Goal: Obtain resource: Download file/media

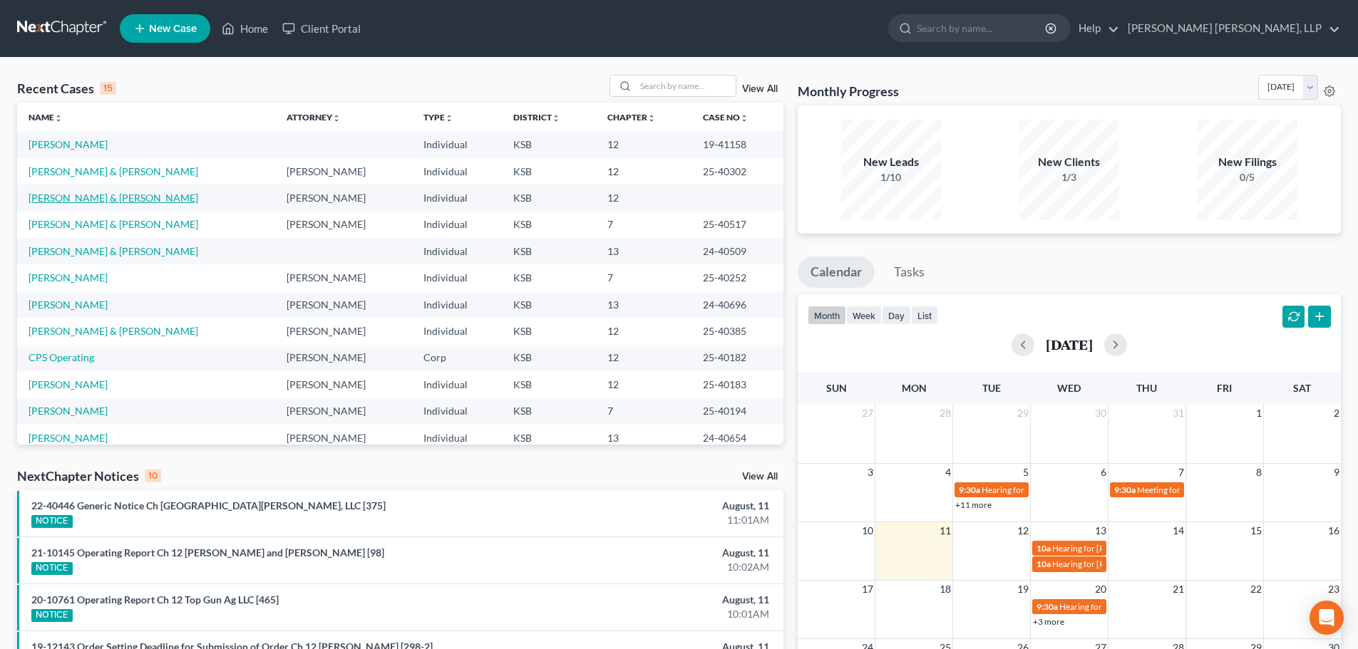
click at [98, 197] on link "[PERSON_NAME] & [PERSON_NAME]" at bounding box center [114, 198] width 170 height 12
select select "0"
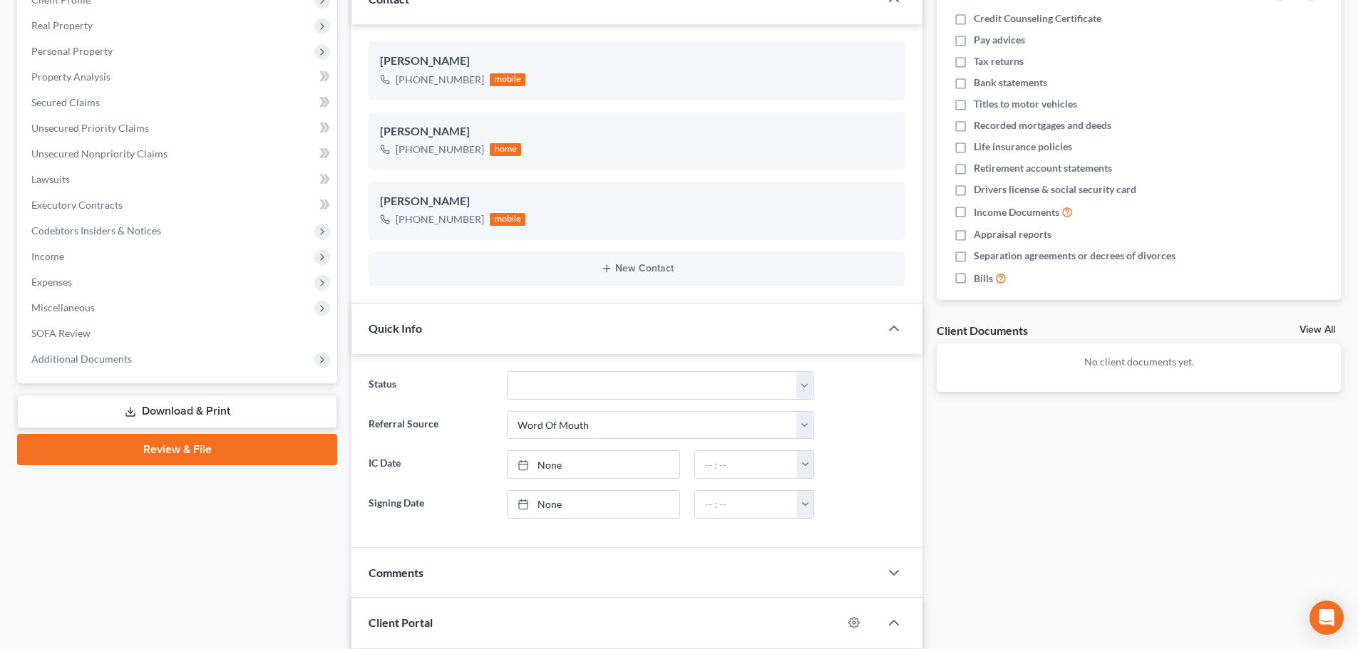
scroll to position [214, 0]
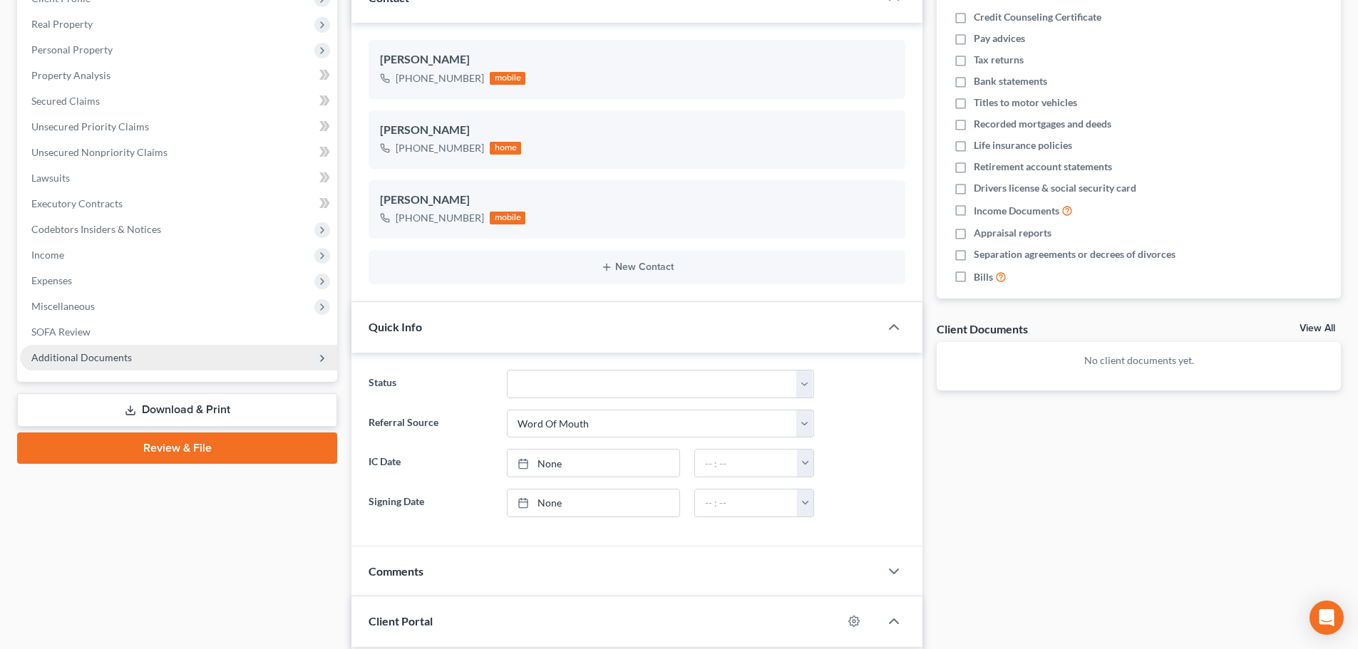
click at [125, 354] on span "Additional Documents" at bounding box center [81, 357] width 101 height 12
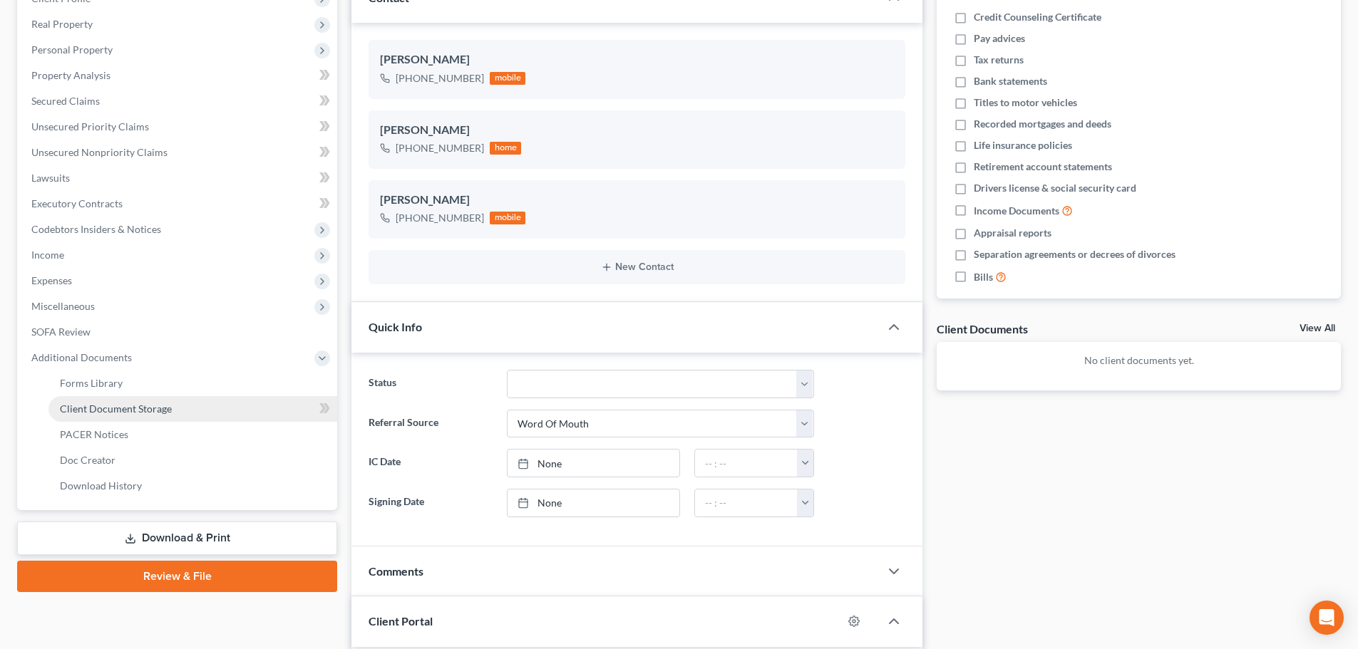
click at [125, 408] on span "Client Document Storage" at bounding box center [116, 409] width 112 height 12
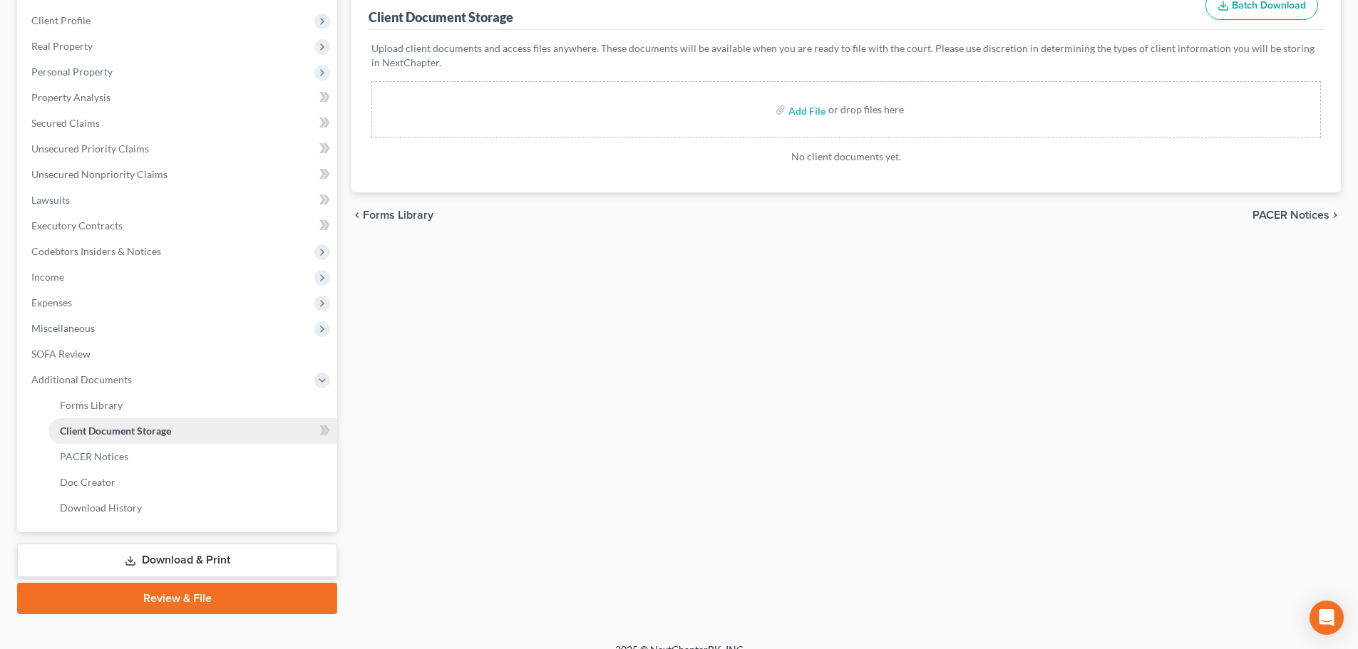
scroll to position [211, 0]
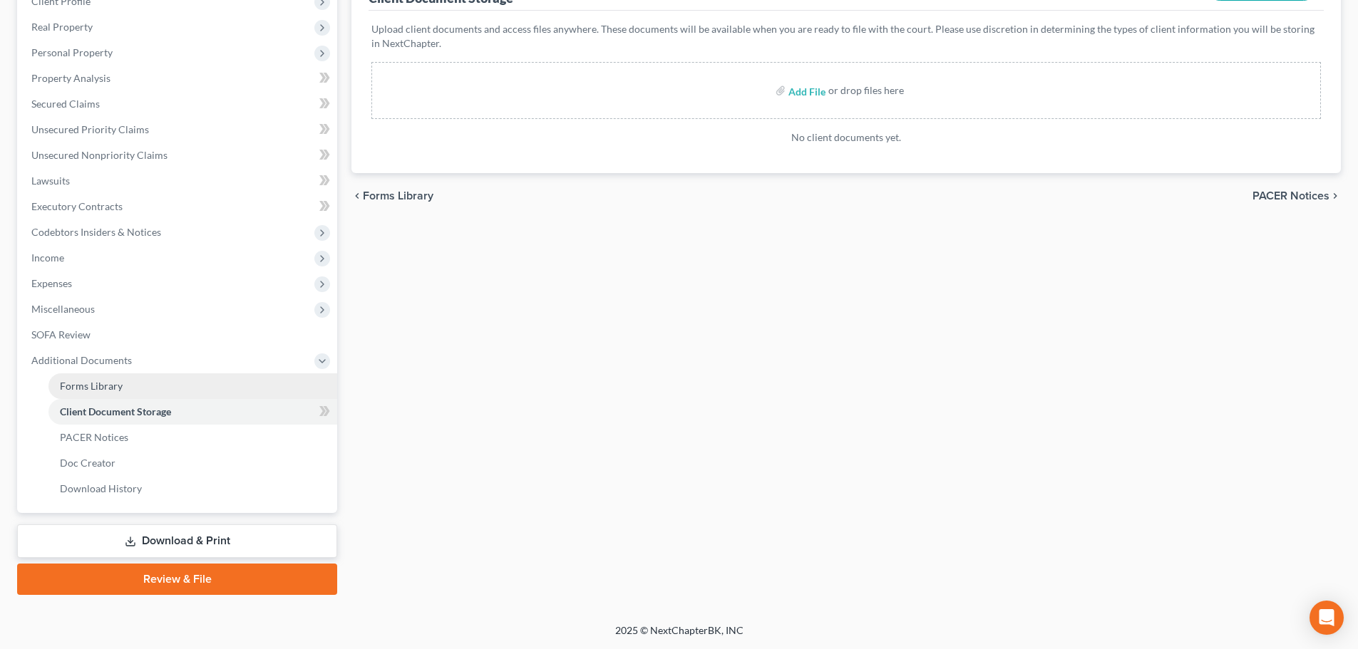
click at [93, 387] on span "Forms Library" at bounding box center [91, 386] width 63 height 12
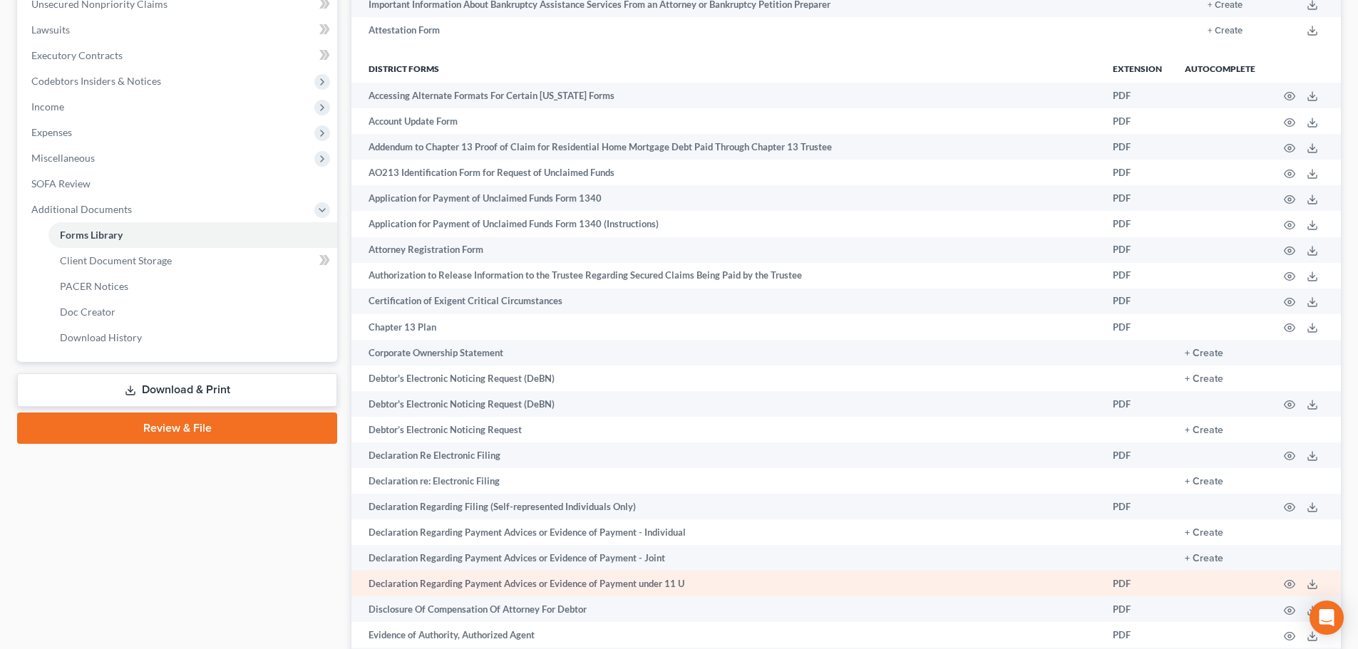
scroll to position [499, 0]
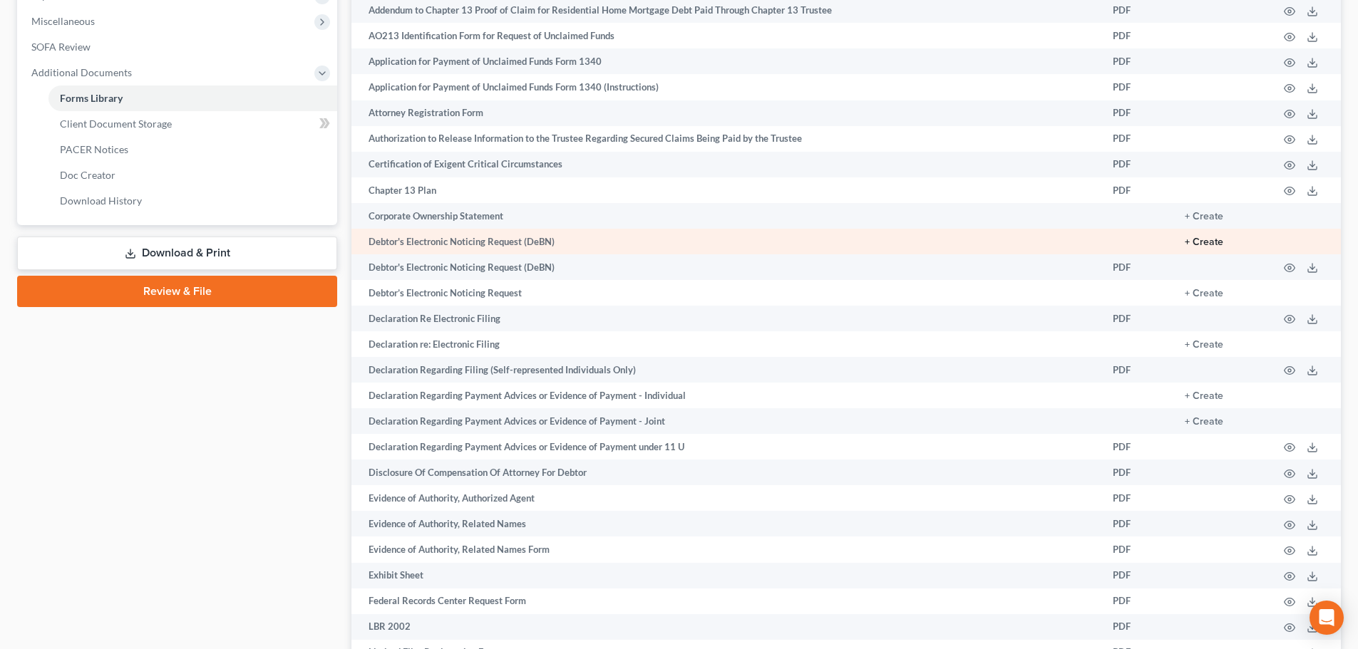
click at [1210, 245] on button "+ Create" at bounding box center [1204, 242] width 38 height 10
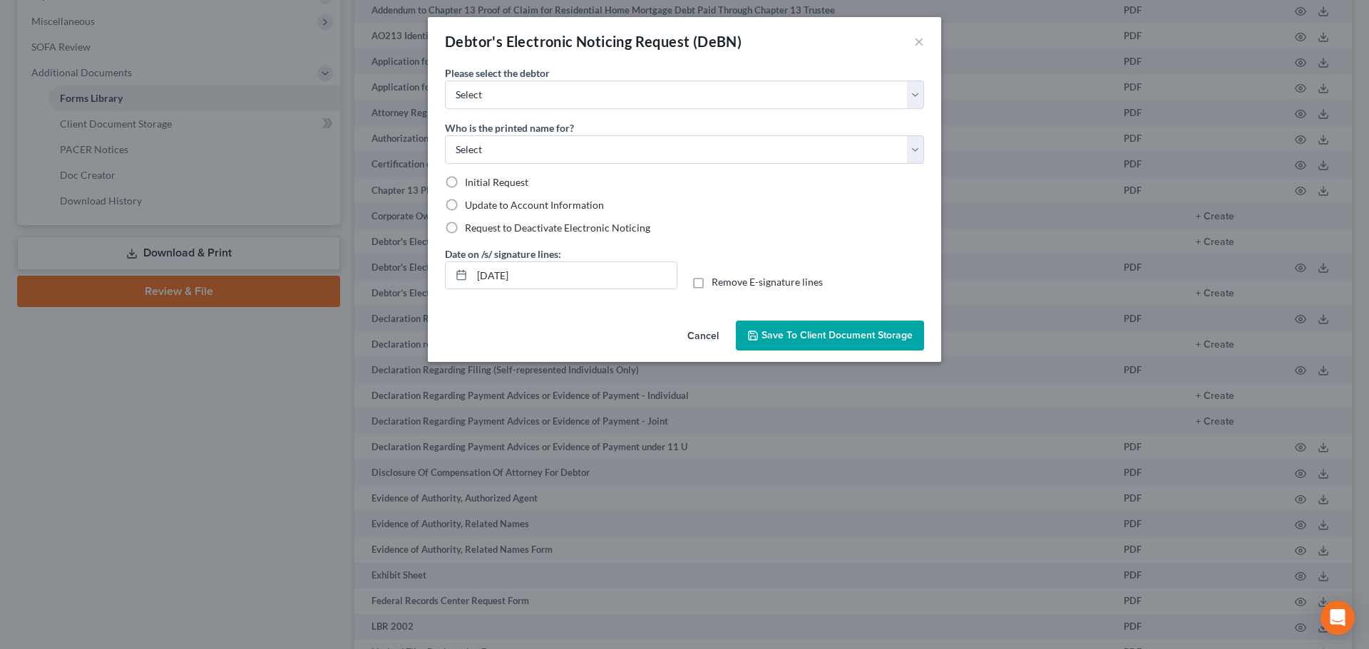
click at [490, 185] on span "Initial Request" at bounding box center [496, 182] width 63 height 12
click at [480, 185] on input "Initial Request" at bounding box center [475, 179] width 9 height 9
radio input "true"
click at [915, 46] on button "×" at bounding box center [919, 41] width 10 height 17
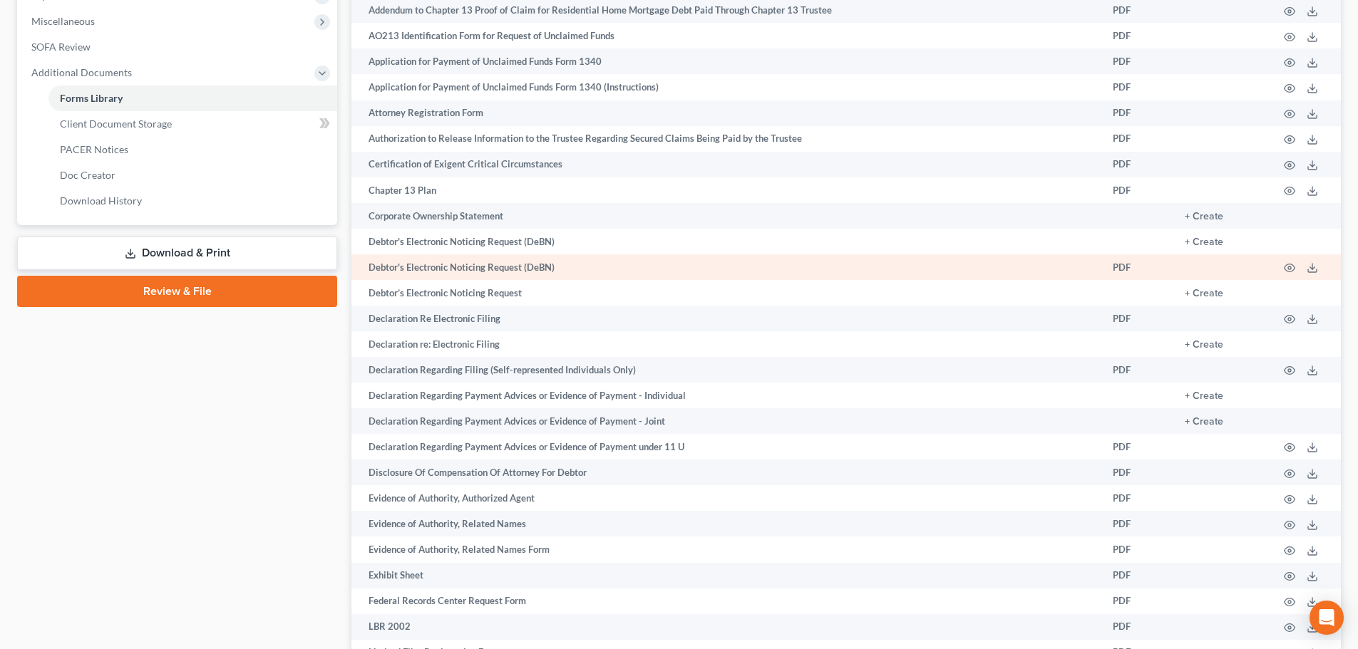
click at [482, 270] on td "Debtor's Electronic Noticing Request (DeBN)" at bounding box center [726, 268] width 750 height 26
click at [1122, 266] on td "PDF" at bounding box center [1137, 268] width 72 height 26
click at [1290, 264] on icon "button" at bounding box center [1290, 268] width 11 height 8
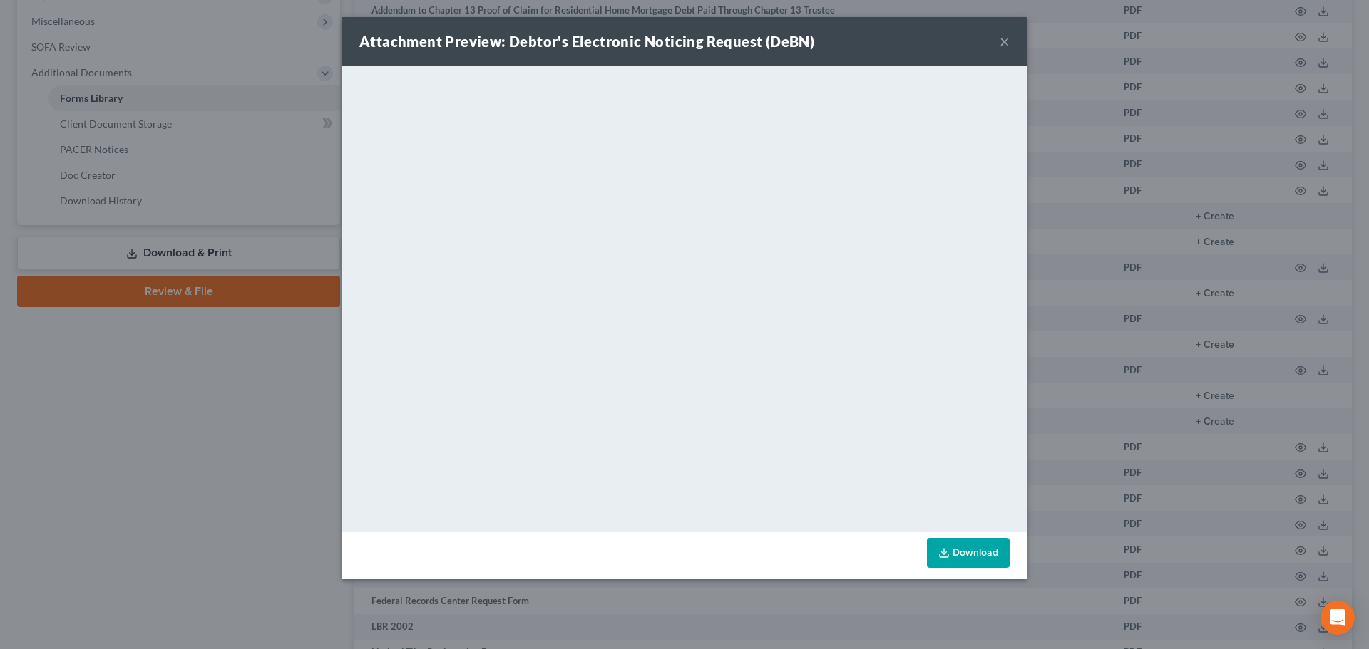
click at [964, 551] on link "Download" at bounding box center [968, 553] width 83 height 30
click at [1007, 39] on button "×" at bounding box center [1004, 41] width 10 height 17
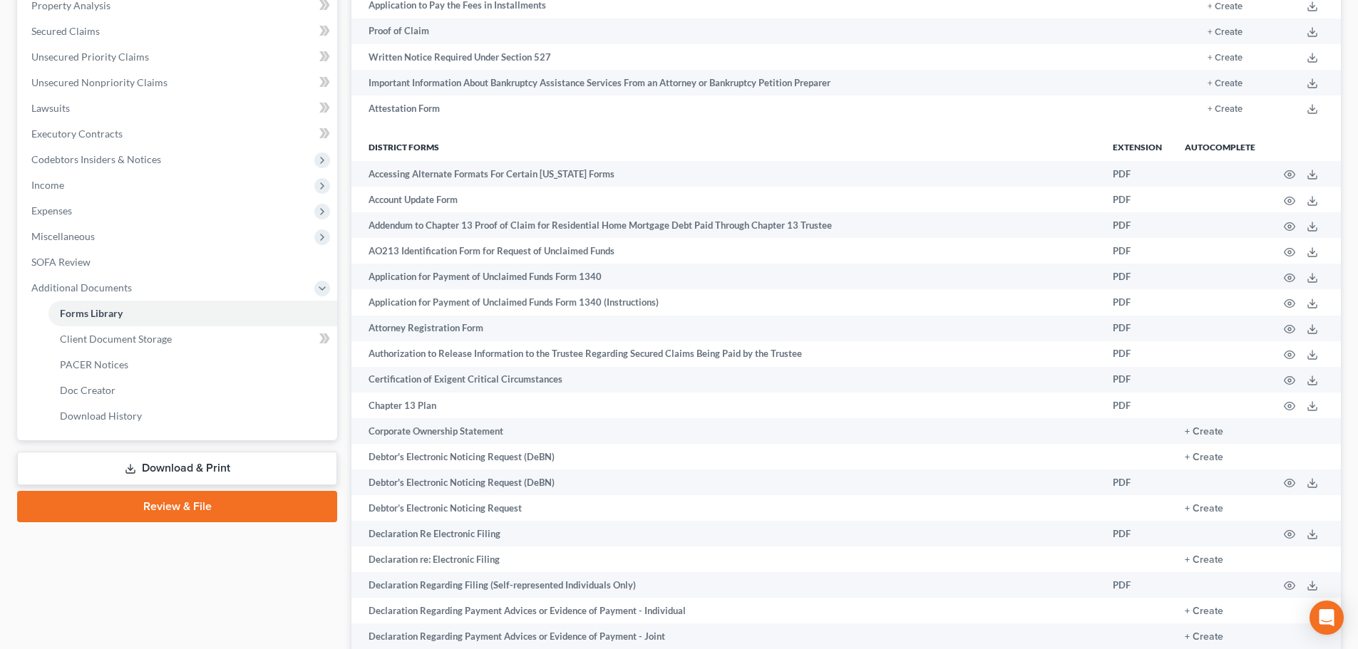
scroll to position [285, 0]
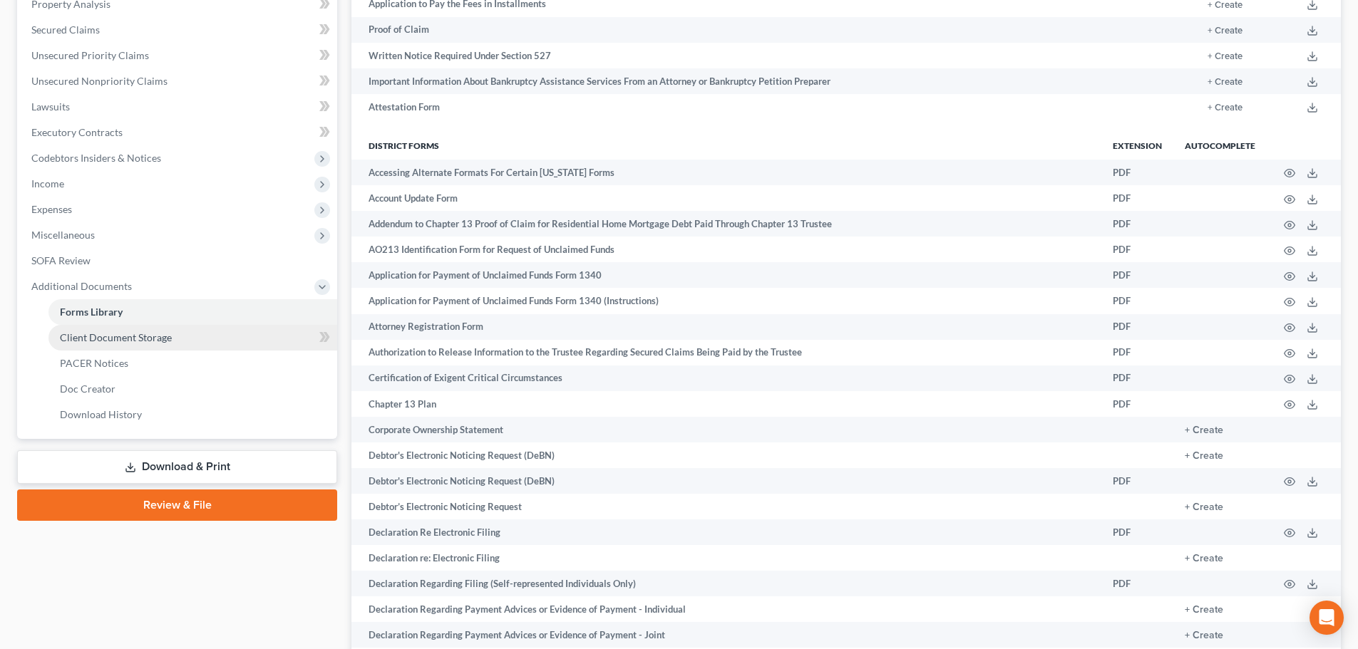
click at [117, 335] on span "Client Document Storage" at bounding box center [116, 337] width 112 height 12
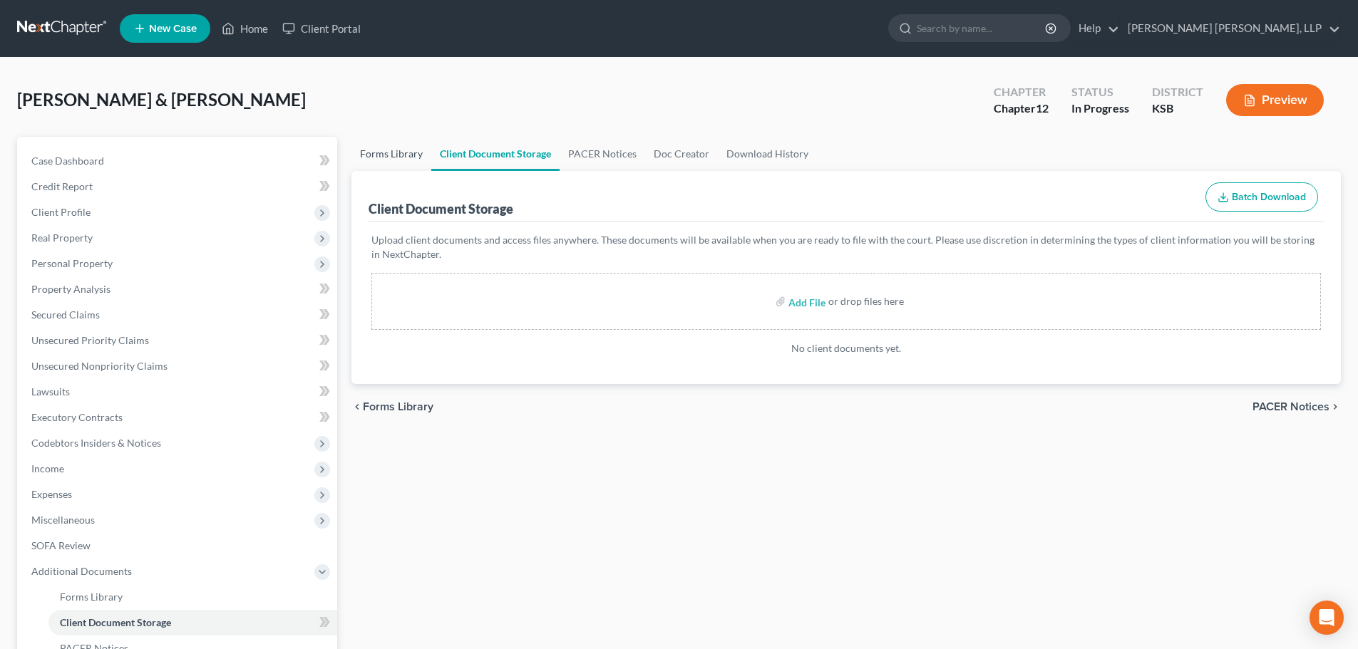
click at [378, 153] on link "Forms Library" at bounding box center [391, 154] width 80 height 34
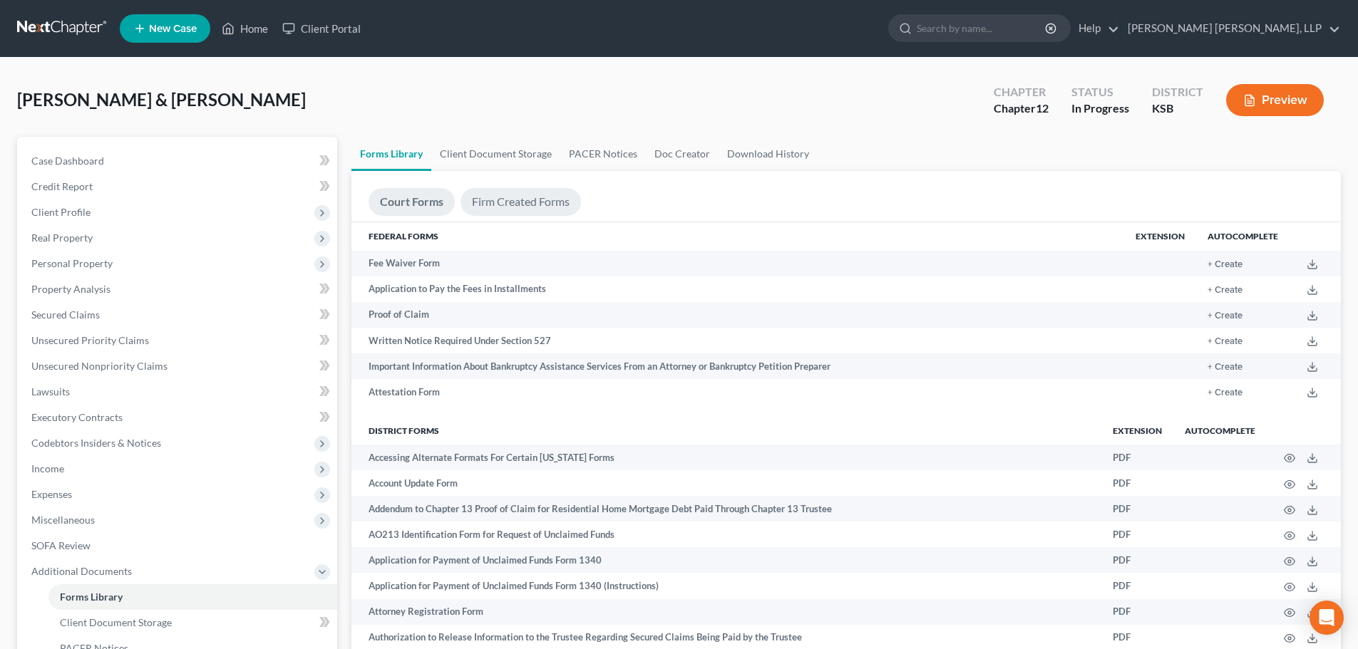
click at [522, 205] on link "Firm Created Forms" at bounding box center [521, 202] width 120 height 28
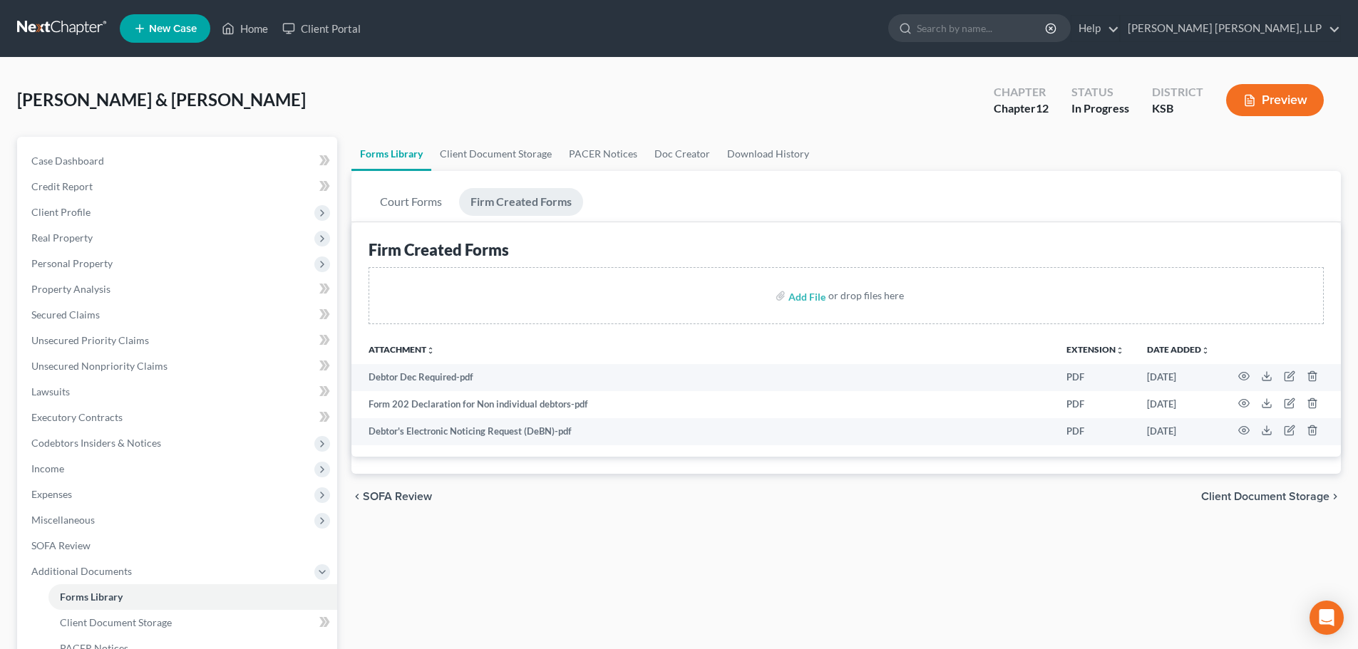
click at [942, 584] on div "Forms Library Client Document Storage PACER Notices Doc Creator Download Histor…" at bounding box center [846, 471] width 1004 height 669
